Goal: Task Accomplishment & Management: Use online tool/utility

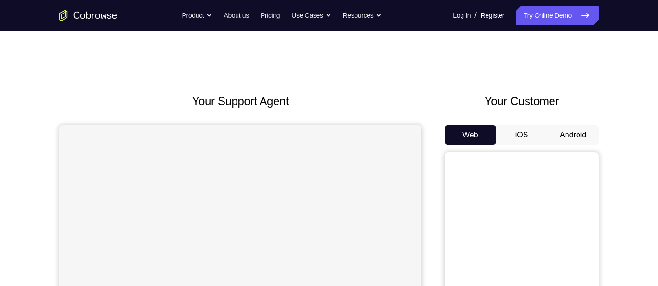
click at [579, 134] on button "Android" at bounding box center [573, 134] width 52 height 19
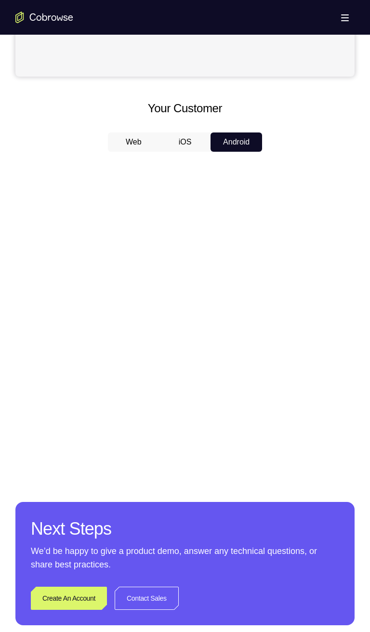
scroll to position [383, 0]
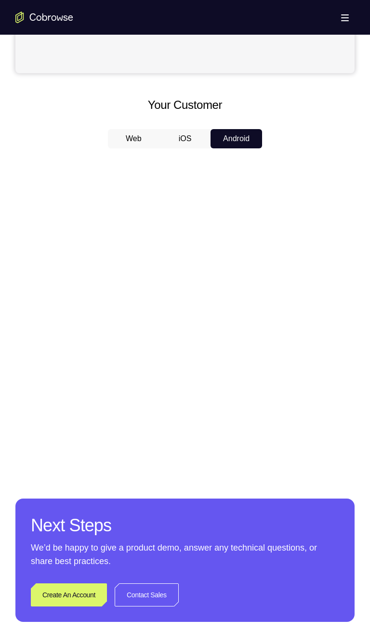
click at [77, 285] on div at bounding box center [184, 304] width 339 height 296
click at [73, 285] on div at bounding box center [184, 304] width 339 height 296
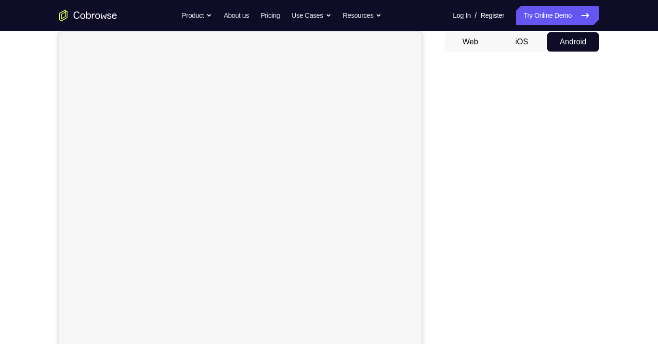
scroll to position [93, 0]
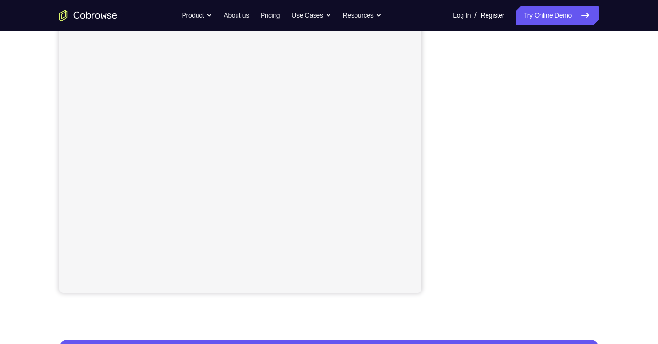
click at [611, 166] on div "Your Support Agent Your Customer Web iOS Android Next Steps We’d be happy to gi…" at bounding box center [329, 194] width 617 height 636
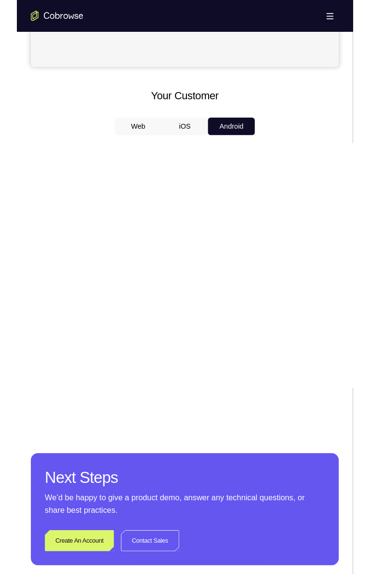
scroll to position [382, 0]
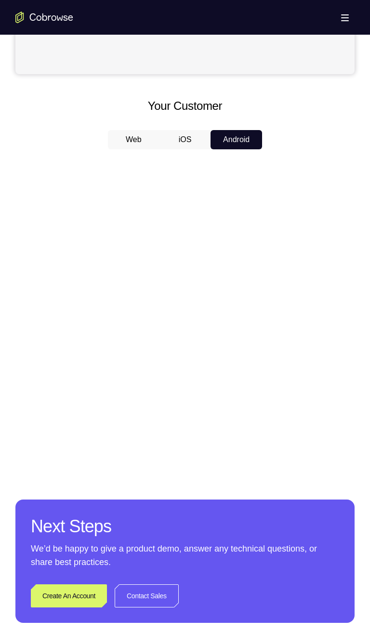
click at [279, 228] on div at bounding box center [184, 305] width 339 height 296
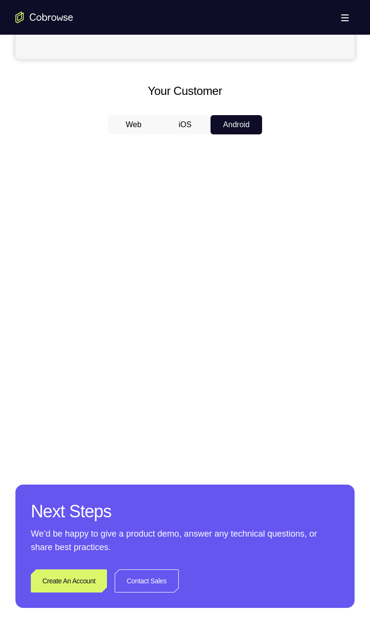
scroll to position [397, 0]
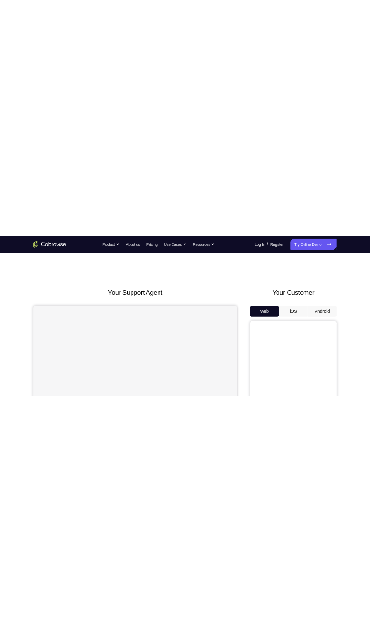
scroll to position [63, 0]
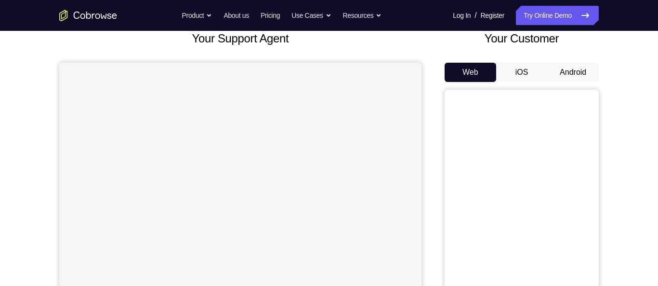
click at [572, 76] on button "Android" at bounding box center [573, 72] width 52 height 19
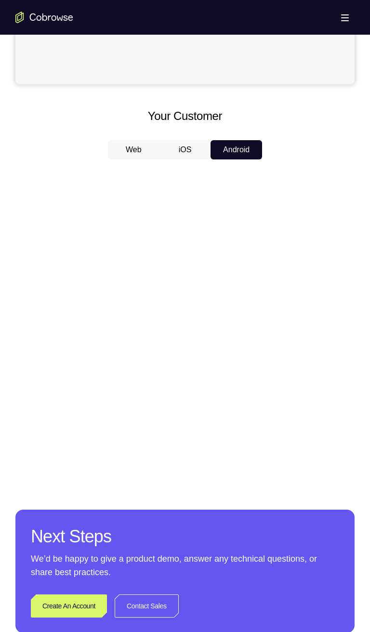
scroll to position [353, 0]
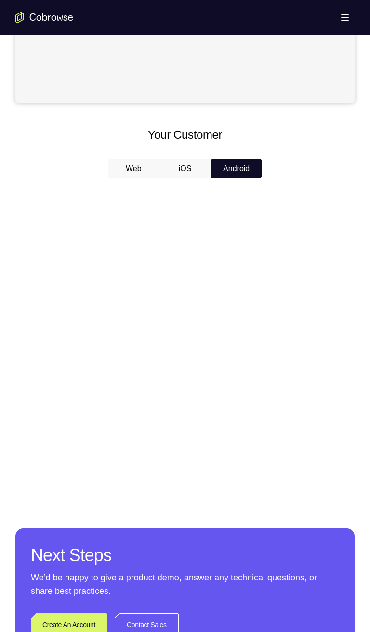
click at [186, 166] on button "iOS" at bounding box center [186, 168] width 52 height 19
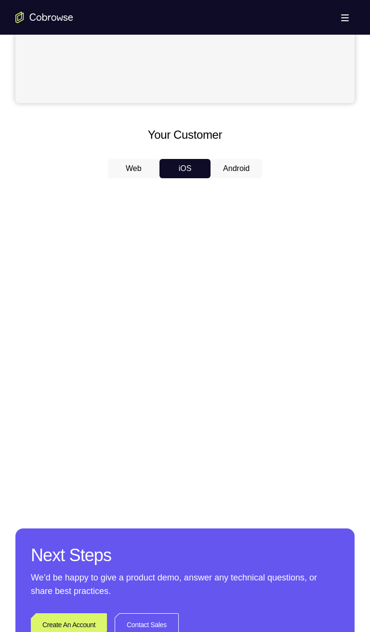
click at [136, 172] on button "Web" at bounding box center [134, 168] width 52 height 19
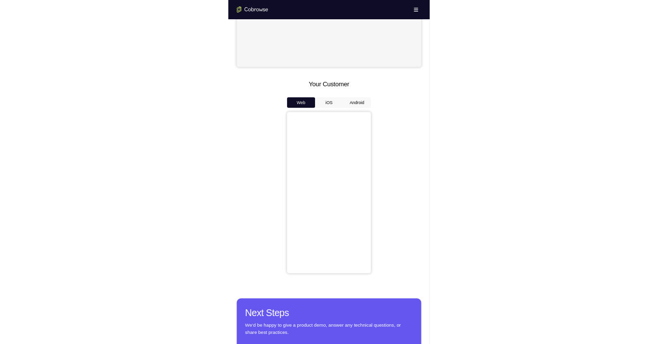
scroll to position [333, 0]
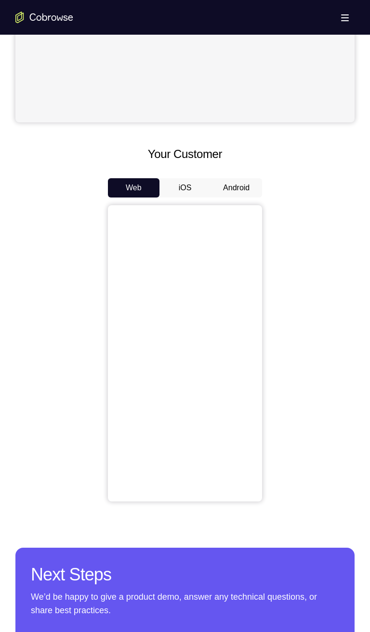
click at [244, 186] on button "Android" at bounding box center [237, 187] width 52 height 19
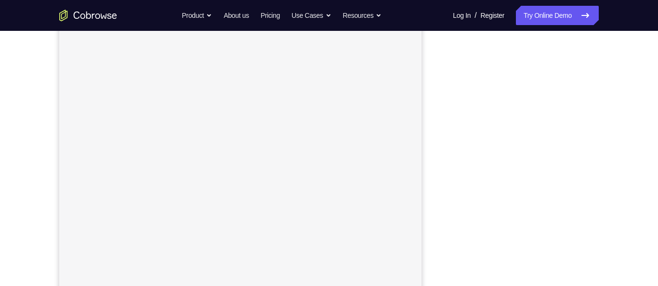
scroll to position [131, 0]
